Goal: Navigation & Orientation: Find specific page/section

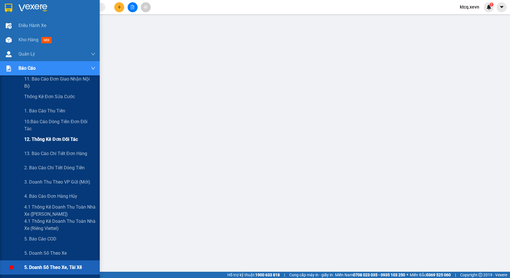
click at [42, 139] on span "12. Thống kê đơn đối tác" at bounding box center [51, 139] width 54 height 7
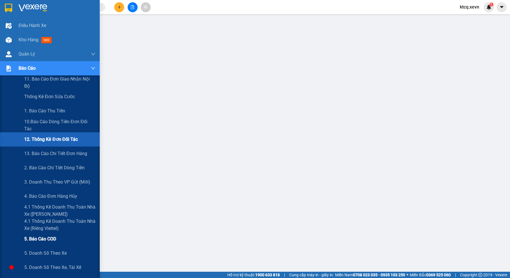
drag, startPoint x: 43, startPoint y: 240, endPoint x: 45, endPoint y: 236, distance: 4.3
click at [43, 240] on span "5. Báo cáo COD" at bounding box center [40, 239] width 32 height 7
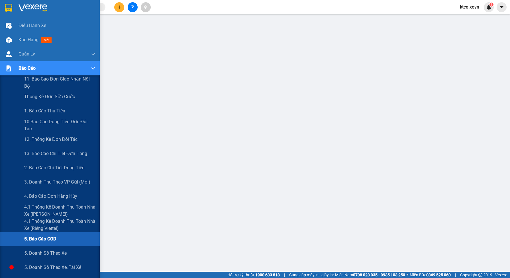
click at [14, 69] on div "Báo cáo" at bounding box center [50, 68] width 100 height 14
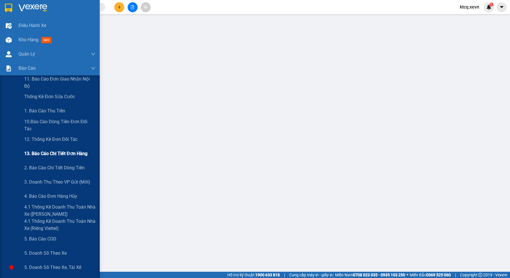
click at [50, 155] on span "13. Báo cáo chi tiết đơn hàng" at bounding box center [55, 153] width 63 height 7
